Goal: Task Accomplishment & Management: Manage account settings

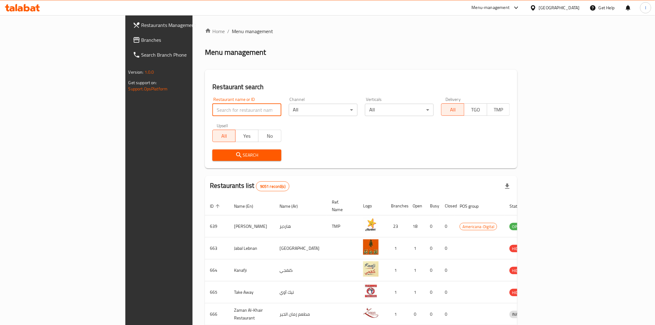
click at [213, 110] on input "search" at bounding box center [247, 110] width 69 height 12
paste input "Thirty Burger"
type input "Thirty Burger"
click at [217, 156] on span "Search" at bounding box center [246, 155] width 59 height 8
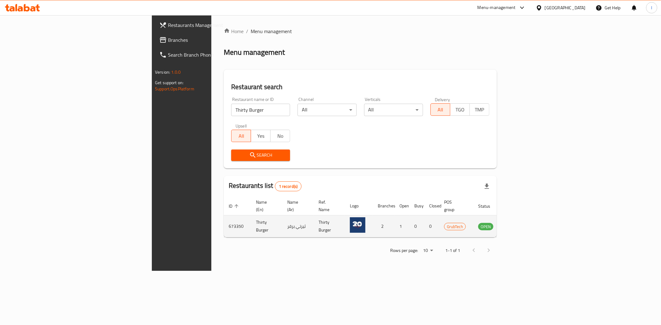
click at [517, 226] on icon "enhanced table" at bounding box center [516, 227] width 2 height 2
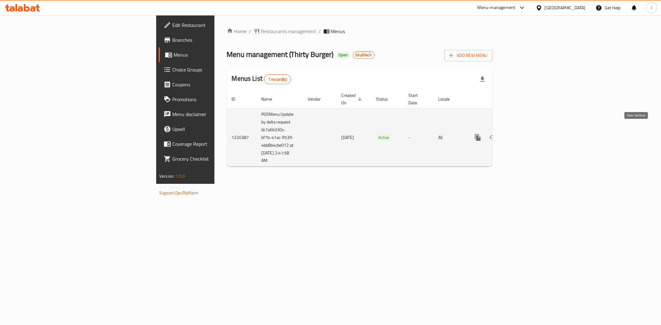
click at [525, 135] on icon "enhanced table" at bounding box center [522, 138] width 6 height 6
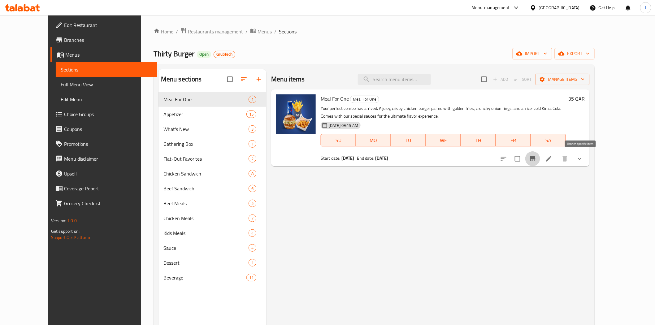
click at [537, 160] on icon "Branch-specific-item" at bounding box center [532, 158] width 7 height 7
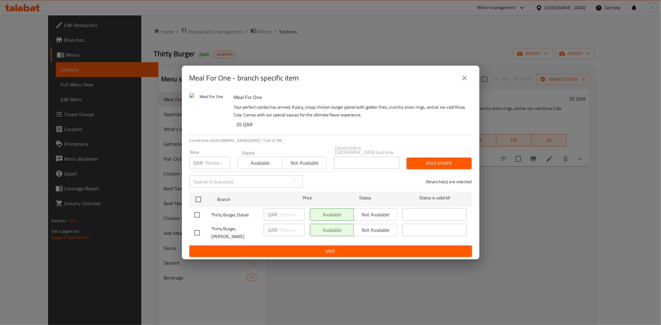
click at [552, 222] on div "Meal For One - branch specific item Meal For One Your perfect combo has arrived…" at bounding box center [330, 162] width 661 height 325
click at [465, 85] on button "close" at bounding box center [464, 78] width 15 height 15
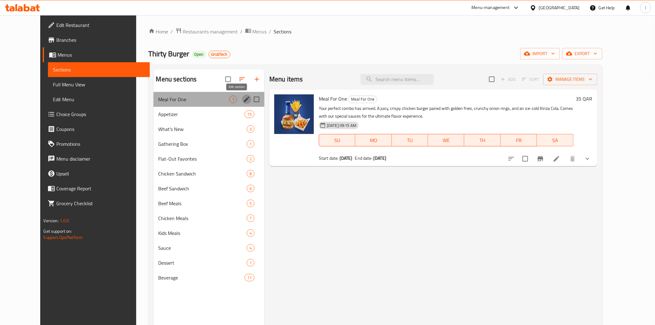
click at [244, 99] on icon "edit" at bounding box center [247, 100] width 6 height 6
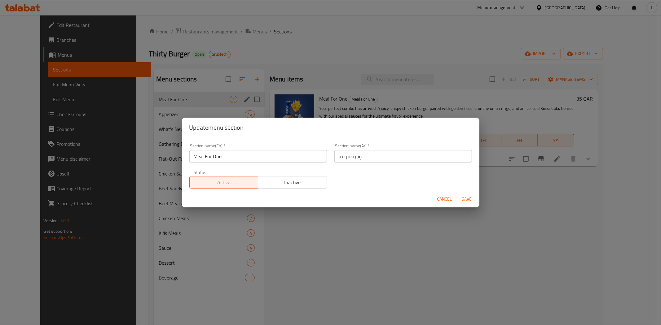
click at [261, 156] on input "Meal For One" at bounding box center [258, 156] width 138 height 12
type input "M41"
click at [465, 199] on span "Save" at bounding box center [466, 199] width 15 height 8
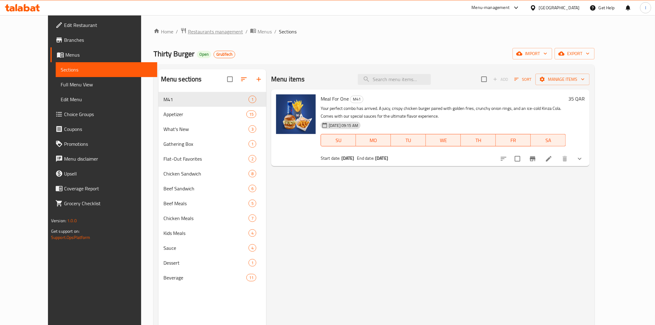
click at [188, 33] on span "Restaurants management" at bounding box center [215, 31] width 55 height 7
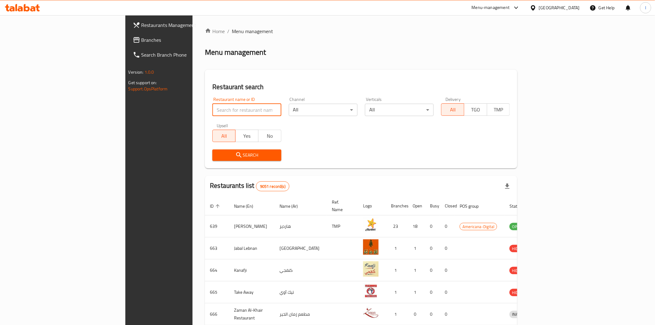
click at [213, 110] on input "search" at bounding box center [247, 110] width 69 height 12
paste input "26180"
type input "26180"
click at [226, 153] on span "Search" at bounding box center [246, 155] width 59 height 8
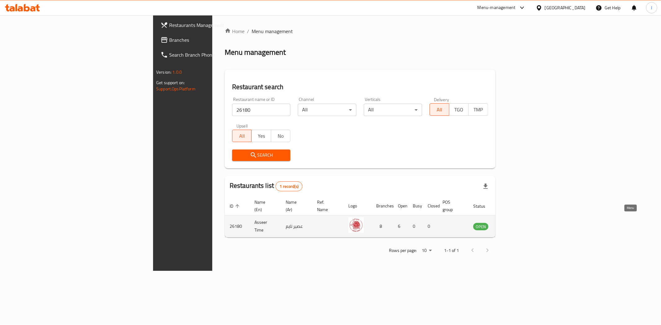
click at [513, 223] on icon "enhanced table" at bounding box center [509, 226] width 7 height 7
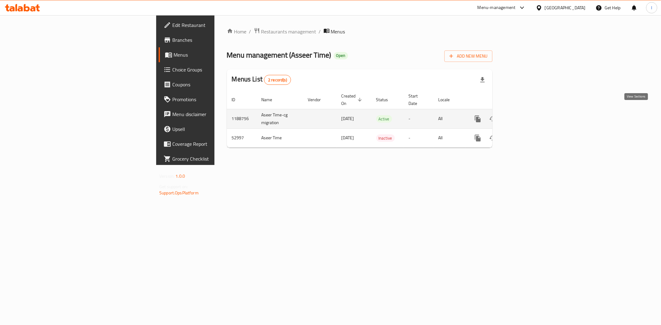
click at [525, 116] on icon "enhanced table" at bounding box center [522, 119] width 6 height 6
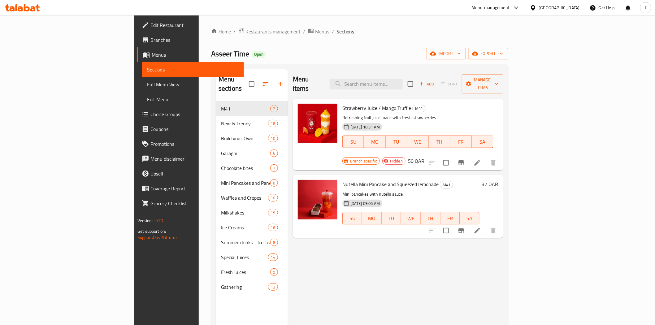
click at [246, 30] on span "Restaurants management" at bounding box center [273, 31] width 55 height 7
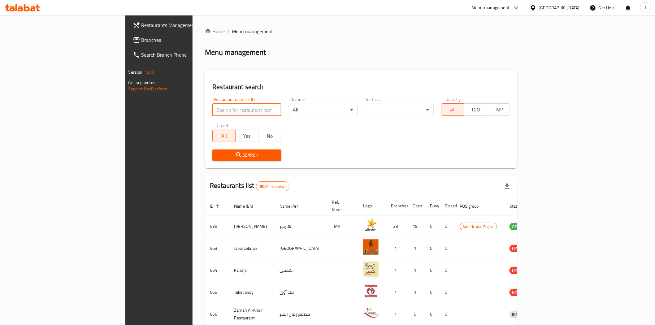
click at [213, 111] on input "search" at bounding box center [247, 110] width 69 height 12
paste input "637256"
type input "637256"
click at [217, 158] on span "Search" at bounding box center [246, 155] width 59 height 8
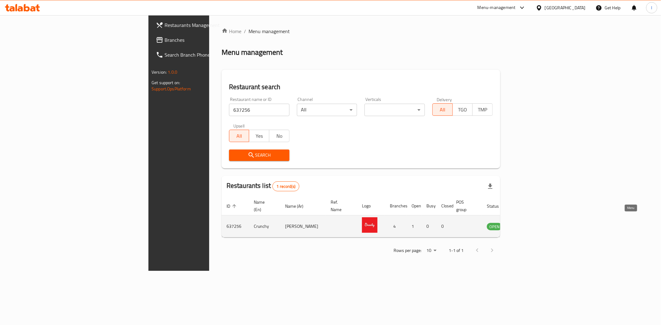
click at [527, 223] on icon "enhanced table" at bounding box center [522, 226] width 7 height 7
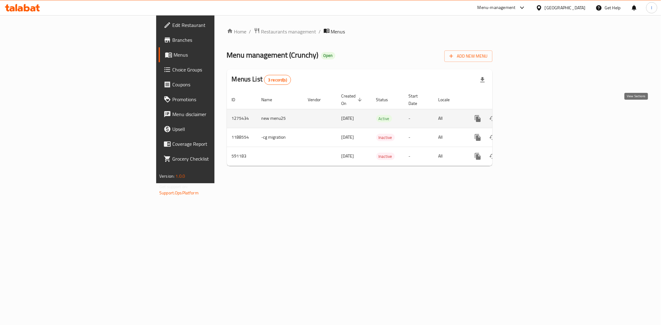
click at [525, 116] on icon "enhanced table" at bounding box center [522, 119] width 6 height 6
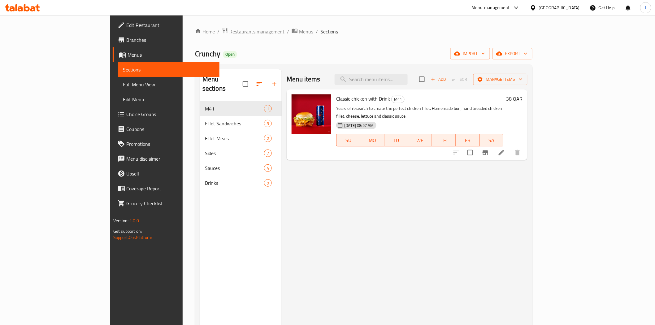
click at [230, 33] on span "Restaurants management" at bounding box center [257, 31] width 55 height 7
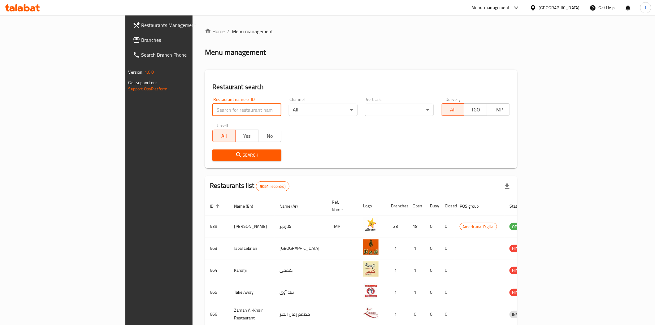
click at [213, 108] on input "search" at bounding box center [247, 110] width 69 height 12
paste input "671197"
type input "671197"
click at [218, 158] on span "Search" at bounding box center [246, 155] width 59 height 8
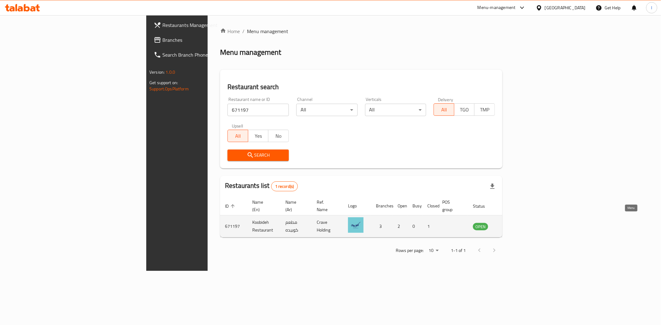
click at [513, 223] on icon "enhanced table" at bounding box center [508, 226] width 7 height 7
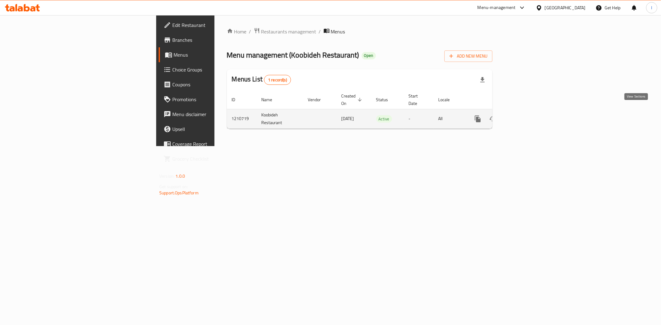
click at [525, 116] on icon "enhanced table" at bounding box center [522, 119] width 6 height 6
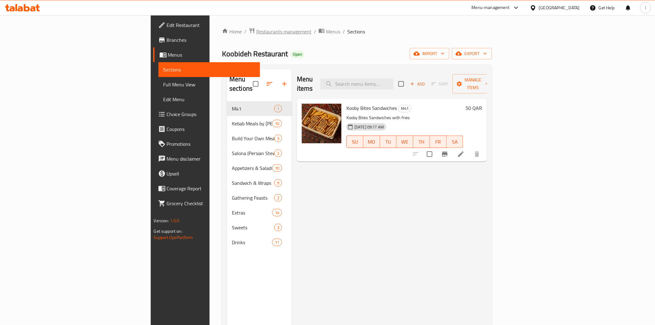
click at [256, 33] on span "Restaurants management" at bounding box center [283, 31] width 55 height 7
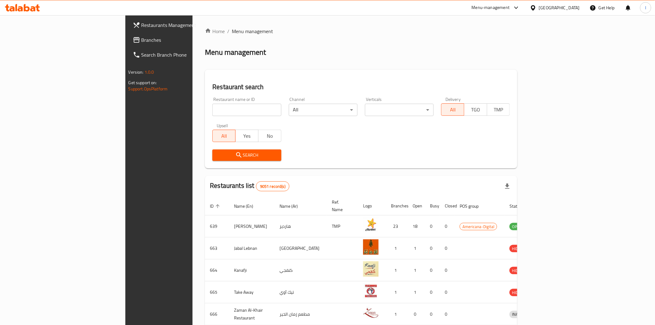
click at [213, 109] on input "search" at bounding box center [247, 110] width 69 height 12
paste input "626768"
type input "626768"
click at [213, 151] on button "Search" at bounding box center [247, 155] width 69 height 11
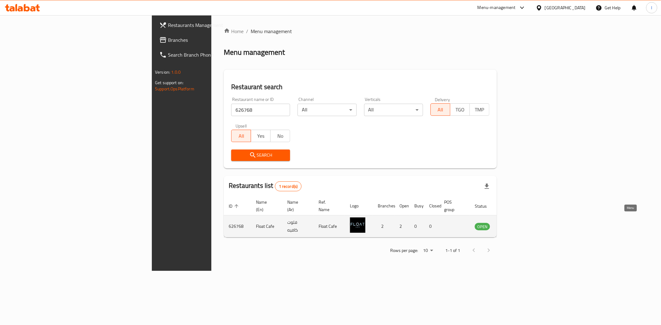
click at [513, 226] on icon "enhanced table" at bounding box center [512, 227] width 2 height 2
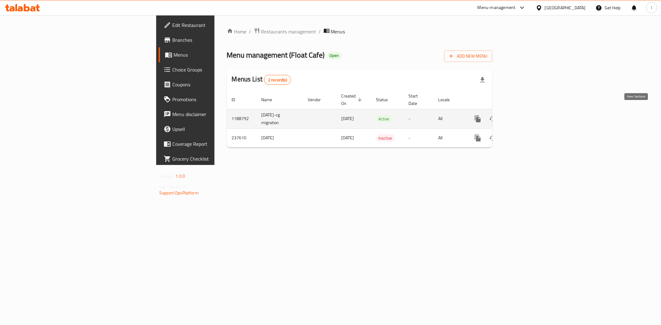
click at [525, 116] on icon "enhanced table" at bounding box center [522, 119] width 6 height 6
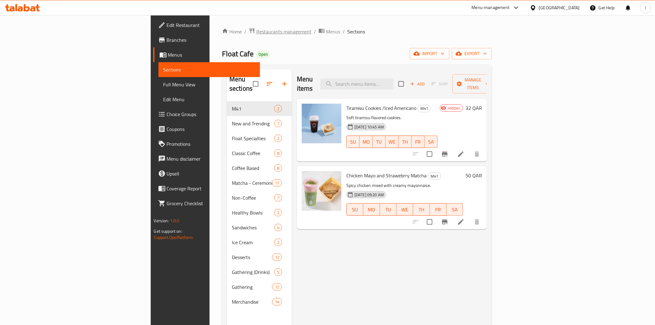
click at [256, 31] on span "Restaurants management" at bounding box center [283, 31] width 55 height 7
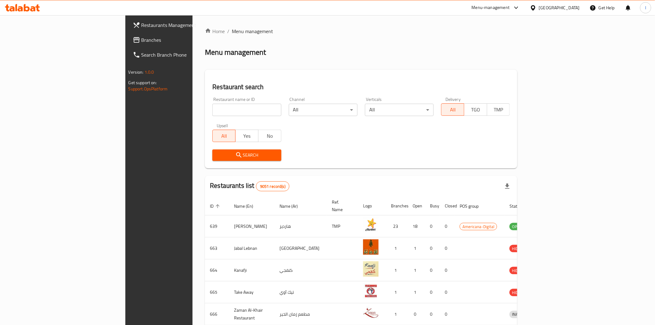
drag, startPoint x: 186, startPoint y: 110, endPoint x: 185, endPoint y: 105, distance: 5.0
click at [213, 110] on input "search" at bounding box center [247, 110] width 69 height 12
paste input "26180"
type input "26180"
click at [220, 154] on span "Search" at bounding box center [246, 155] width 59 height 8
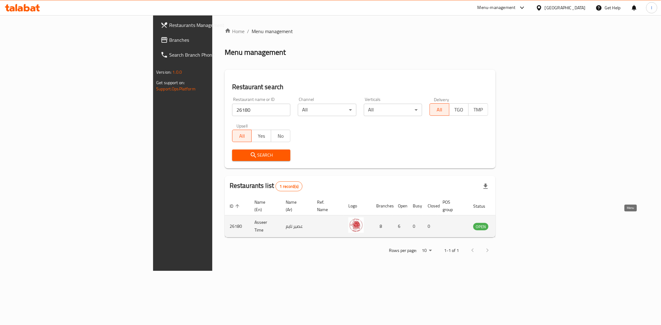
click at [513, 224] on icon "enhanced table" at bounding box center [509, 226] width 7 height 5
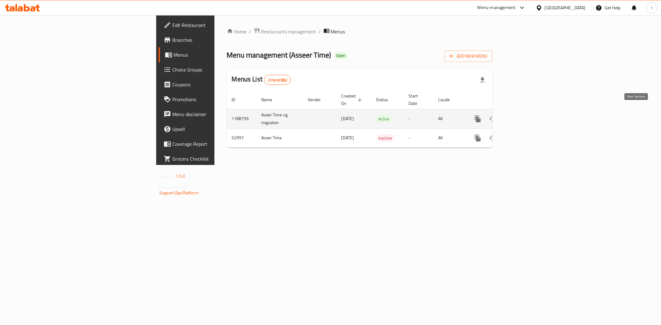
click at [526, 115] on icon "enhanced table" at bounding box center [522, 118] width 7 height 7
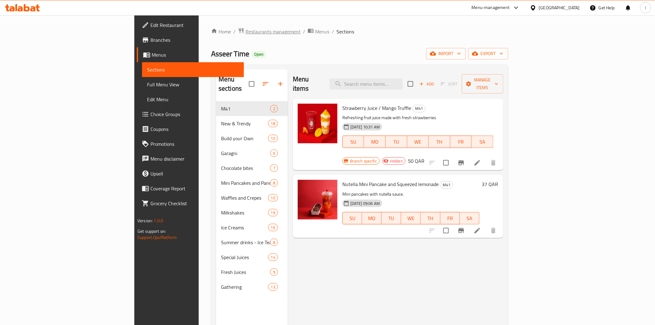
click at [246, 30] on span "Restaurants management" at bounding box center [273, 31] width 55 height 7
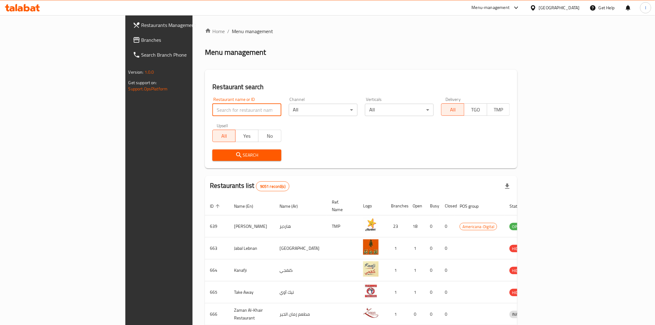
click at [213, 111] on input "search" at bounding box center [247, 110] width 69 height 12
paste input "694868"
type input "694868"
click at [219, 156] on span "Search" at bounding box center [246, 155] width 59 height 8
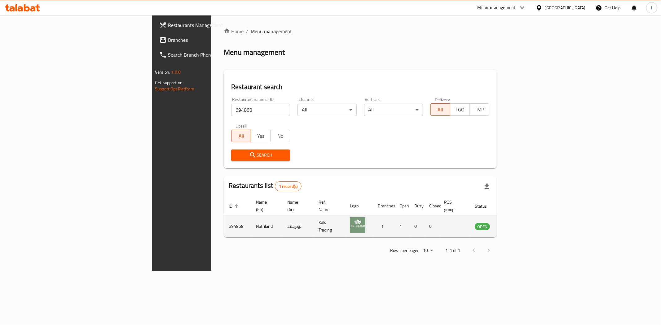
click at [514, 224] on icon "enhanced table" at bounding box center [510, 226] width 7 height 5
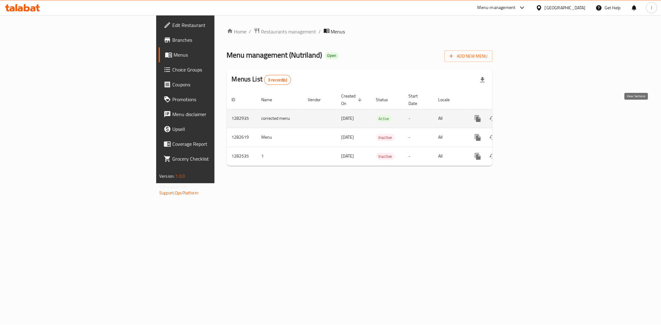
click at [526, 115] on icon "enhanced table" at bounding box center [522, 118] width 7 height 7
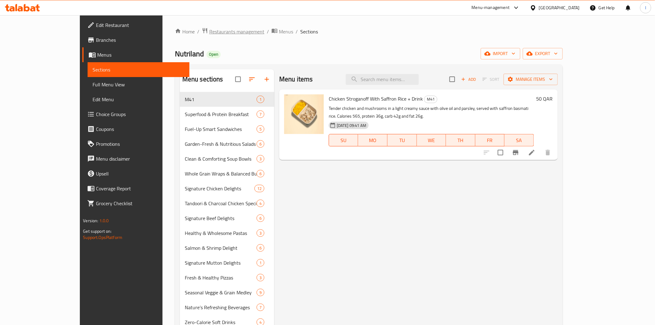
click at [209, 35] on span "Restaurants management" at bounding box center [236, 31] width 55 height 7
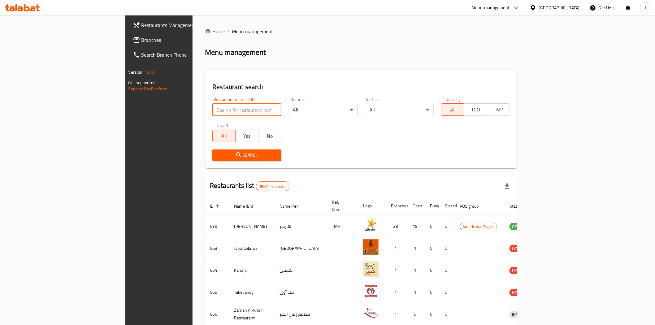
click at [213, 110] on input "search" at bounding box center [247, 110] width 69 height 12
paste input "699523"
type input "699523"
click at [217, 158] on span "Search" at bounding box center [246, 155] width 59 height 8
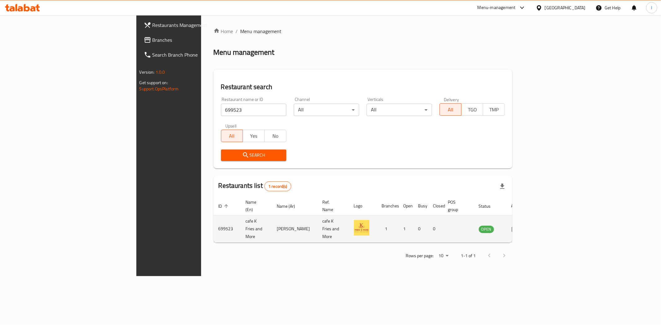
click at [528, 220] on td "enhanced table" at bounding box center [516, 229] width 21 height 27
click at [517, 228] on icon "enhanced table" at bounding box center [516, 229] width 2 height 2
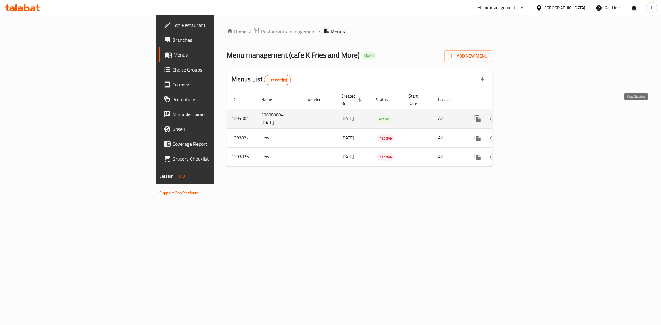
click at [526, 115] on icon "enhanced table" at bounding box center [522, 118] width 7 height 7
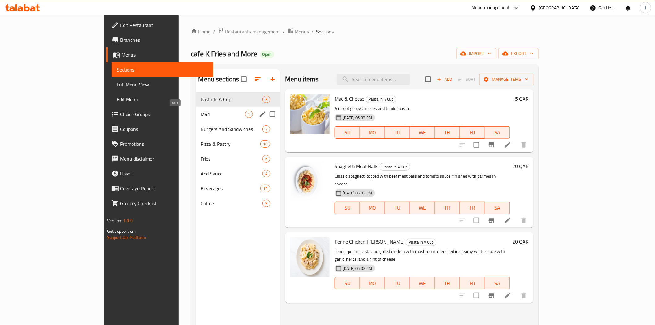
click at [201, 118] on span "M41" at bounding box center [223, 114] width 45 height 7
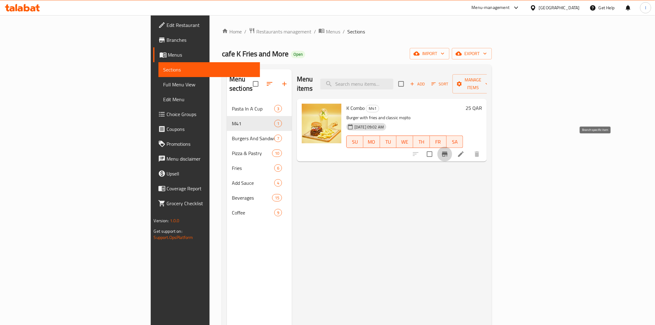
click at [448, 152] on icon "Branch-specific-item" at bounding box center [445, 154] width 6 height 5
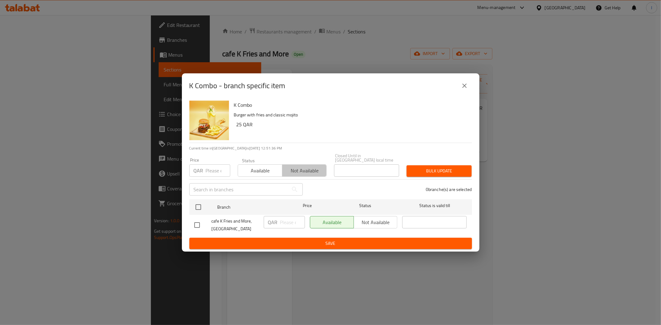
click at [302, 166] on span "Not available" at bounding box center [304, 170] width 39 height 9
click at [328, 243] on span "Save" at bounding box center [330, 244] width 273 height 8
click at [371, 222] on div "Available Not available" at bounding box center [354, 222] width 88 height 12
click at [372, 220] on div "Available Not available" at bounding box center [354, 222] width 88 height 12
click at [370, 218] on div "Available Not available" at bounding box center [354, 222] width 88 height 12
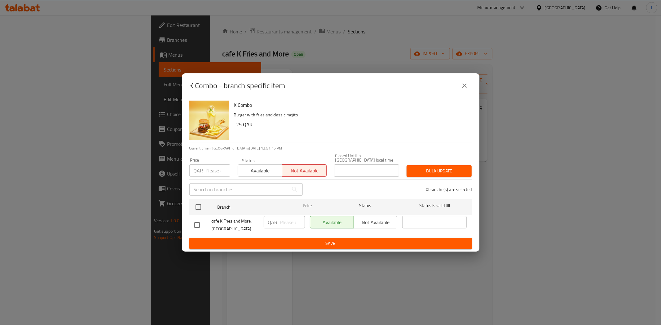
drag, startPoint x: 196, startPoint y: 224, endPoint x: 214, endPoint y: 224, distance: 18.0
click at [196, 224] on input "checkbox" at bounding box center [197, 225] width 13 height 13
checkbox input "true"
click at [365, 222] on span "Not available" at bounding box center [375, 222] width 39 height 9
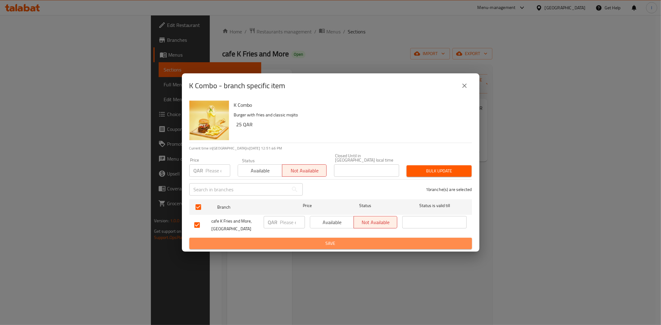
click at [378, 242] on span "Save" at bounding box center [330, 244] width 273 height 8
